Goal: Information Seeking & Learning: Understand process/instructions

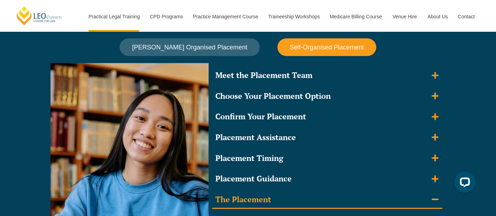
scroll to position [635, 0]
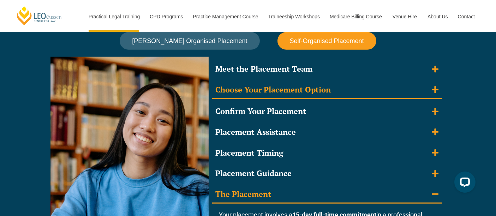
click at [289, 94] on div "Choose Your Placement Option" at bounding box center [273, 90] width 115 height 10
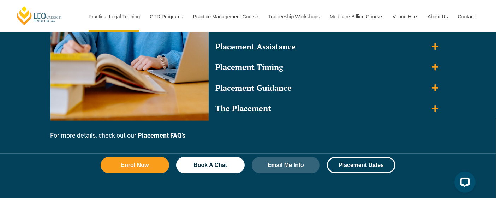
scroll to position [779, 0]
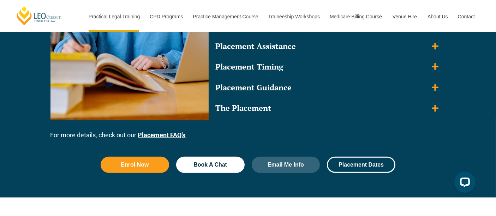
click at [289, 94] on summary "Placement Guidance" at bounding box center [327, 87] width 230 height 17
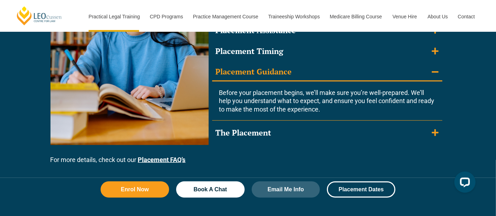
scroll to position [737, 0]
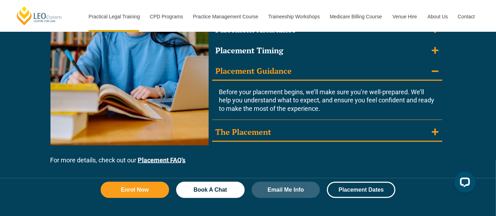
click at [290, 126] on summary "The Placement" at bounding box center [327, 133] width 230 height 18
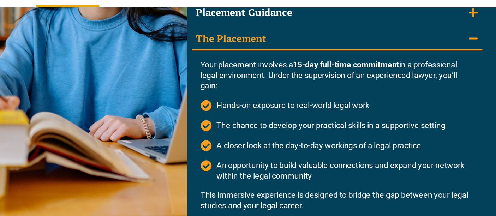
scroll to position [772, 0]
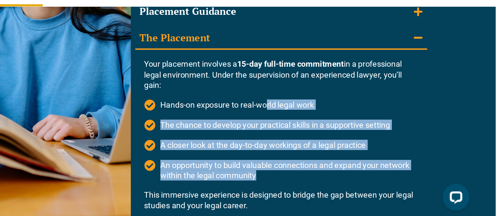
drag, startPoint x: 315, startPoint y: 116, endPoint x: 348, endPoint y: 166, distance: 60.0
click at [348, 166] on ul "Hands-on exposure to real-world legal work The chance to develop your practical…" at bounding box center [327, 137] width 216 height 64
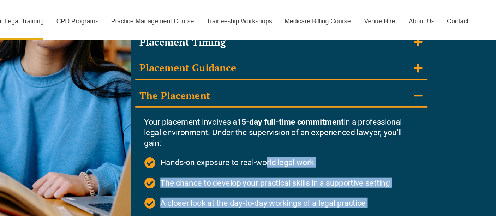
scroll to position [715, 0]
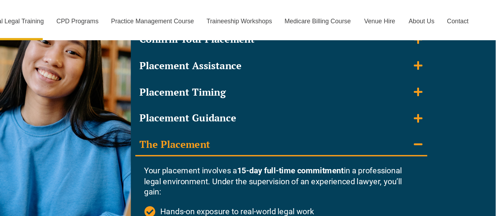
click at [284, 60] on div "Meet the Placement Team Within the first few weeks of your program, you’ll meet…" at bounding box center [327, 121] width 230 height 280
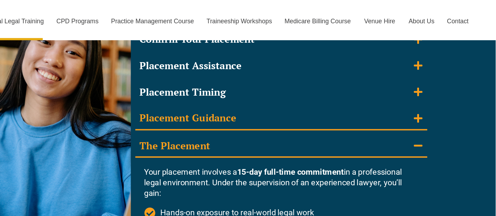
click at [277, 96] on div "Placement Guidance" at bounding box center [254, 93] width 76 height 10
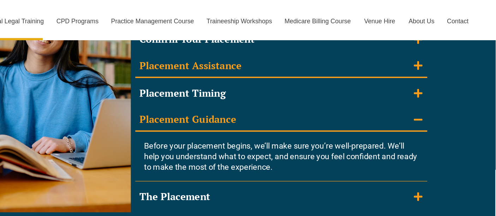
click at [290, 55] on div "Placement Assistance" at bounding box center [256, 52] width 80 height 10
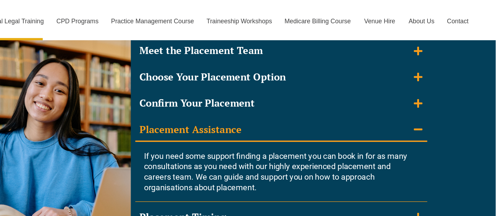
scroll to position [663, 0]
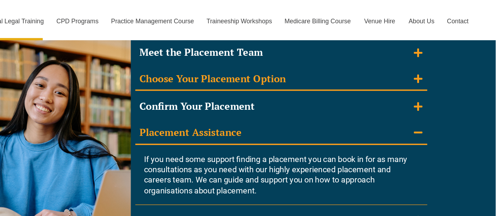
click at [311, 57] on div "Choose Your Placement Option" at bounding box center [273, 62] width 115 height 10
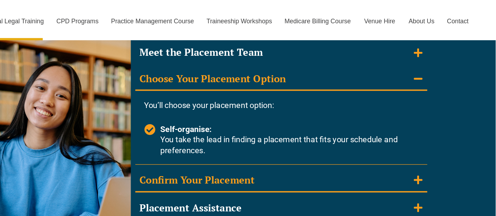
click at [302, 148] on summary "Confirm Your Placement" at bounding box center [327, 142] width 230 height 18
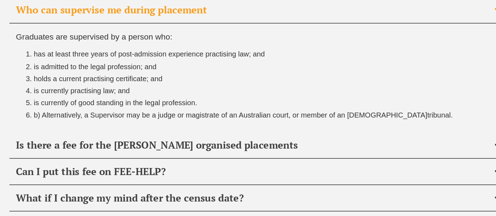
scroll to position [2745, 0]
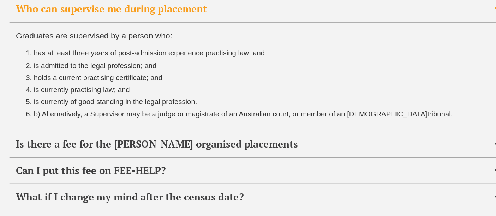
click at [156, 103] on span "holds a current practising certificate; and" at bounding box center [116, 106] width 101 height 6
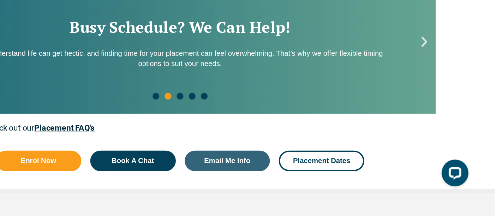
scroll to position [1124, 0]
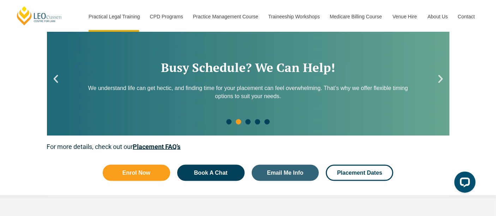
click at [438, 78] on icon "Next slide" at bounding box center [440, 79] width 11 height 11
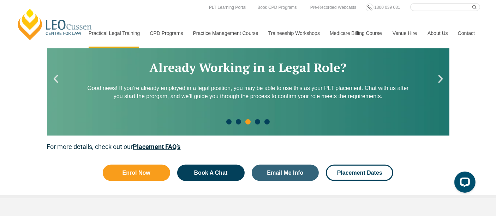
click at [447, 86] on div "Already Working in a Legal Role? Good news! If you’re already employed in a leg…" at bounding box center [248, 79] width 402 height 113
